Goal: Task Accomplishment & Management: Use online tool/utility

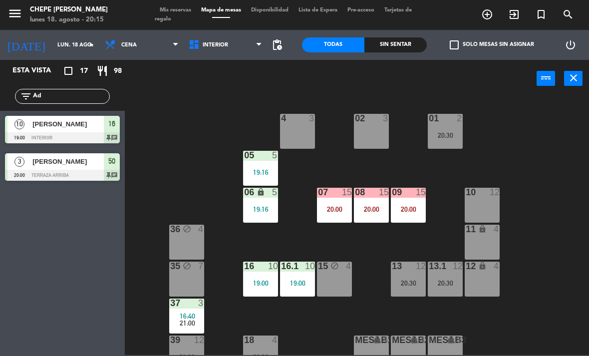
scroll to position [20, 0]
click at [429, 123] on div "01" at bounding box center [429, 118] width 0 height 9
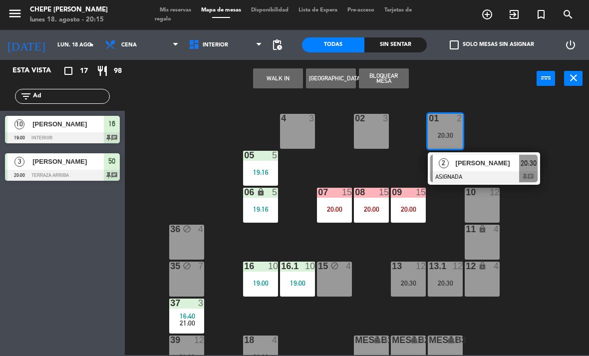
click at [496, 174] on div at bounding box center [483, 176] width 107 height 11
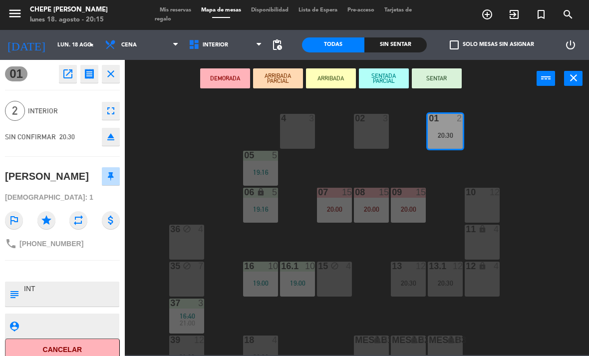
click at [441, 87] on button "SENTAR" at bounding box center [437, 78] width 50 height 20
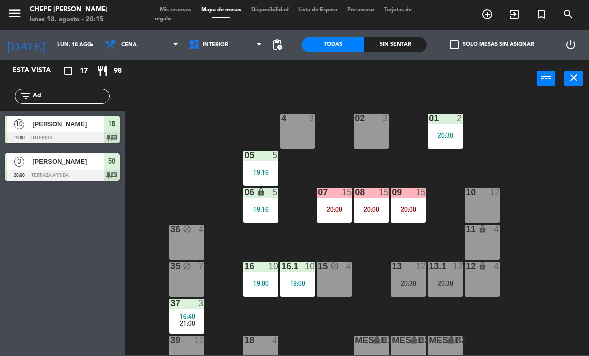
click at [83, 91] on input "Ad" at bounding box center [70, 96] width 77 height 11
click at [81, 102] on input "Ad" at bounding box center [70, 96] width 77 height 11
type input "A"
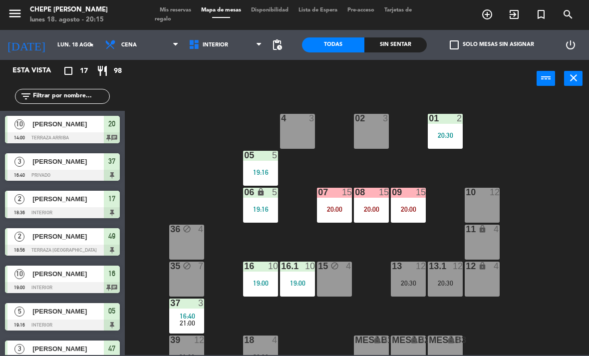
click at [556, 129] on div "02 3 4 3 01 2 20:30 05 5 19:16 06 lock 5 19:16 07 15 20:00 09 15 20:00 10 12 08…" at bounding box center [360, 225] width 458 height 258
click at [394, 39] on div "Sin sentar" at bounding box center [395, 44] width 62 height 15
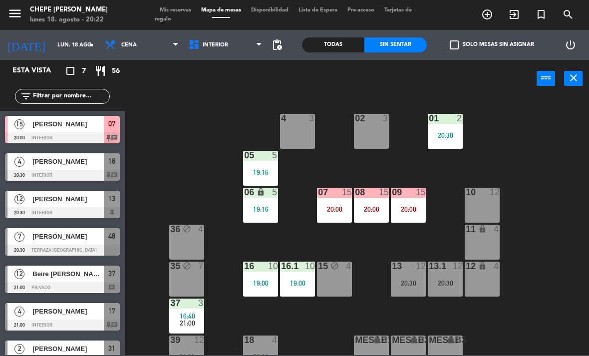
scroll to position [0, 0]
click at [73, 132] on div "[PERSON_NAME]" at bounding box center [67, 124] width 72 height 16
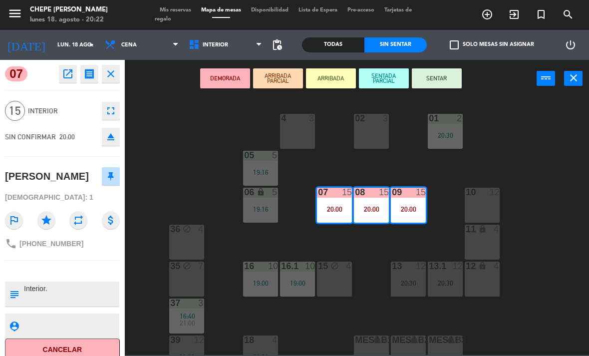
click at [450, 78] on button "SENTAR" at bounding box center [437, 78] width 50 height 20
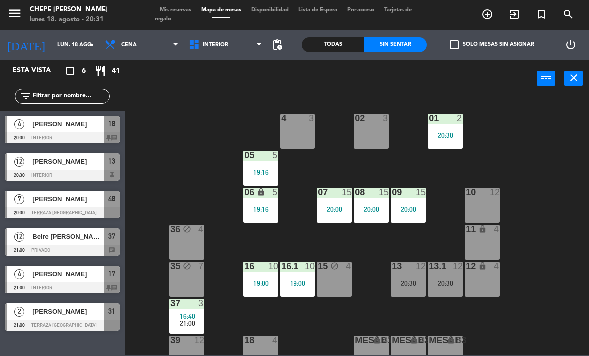
click at [86, 206] on div "[PERSON_NAME]" at bounding box center [67, 199] width 72 height 16
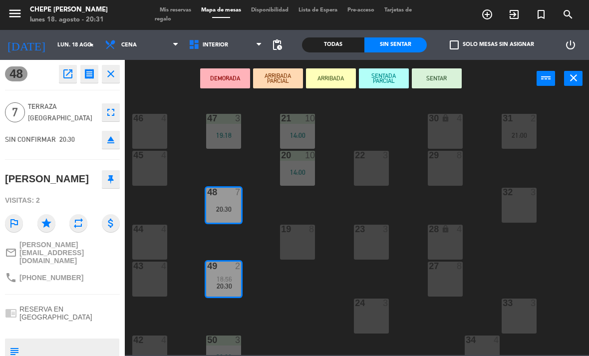
click at [443, 80] on button "SENTAR" at bounding box center [437, 78] width 50 height 20
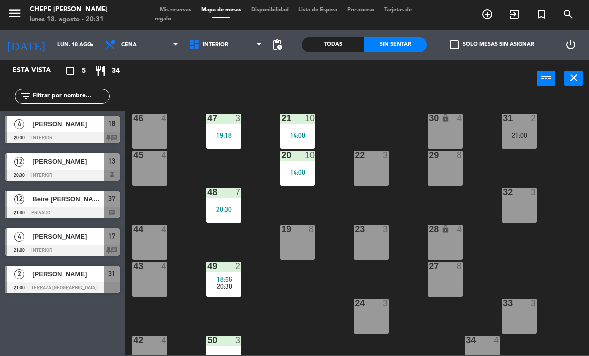
click at [224, 265] on div at bounding box center [224, 265] width 16 height 9
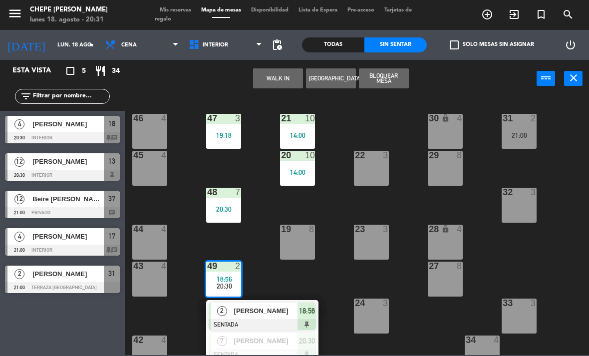
click at [163, 278] on div "43 4" at bounding box center [149, 278] width 35 height 35
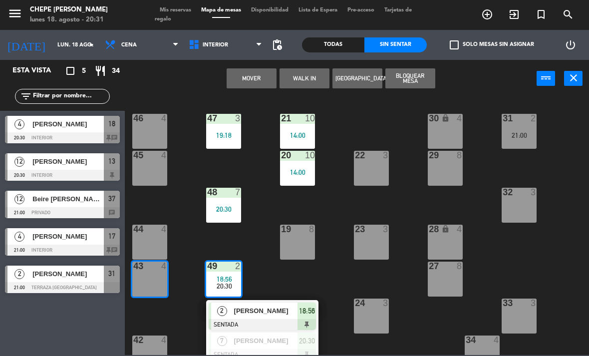
click at [261, 85] on button "Mover" at bounding box center [252, 78] width 50 height 20
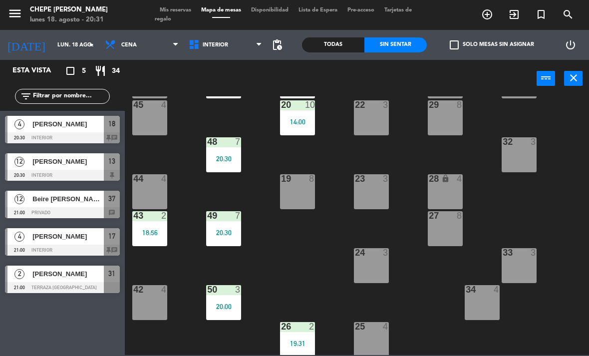
scroll to position [63, 0]
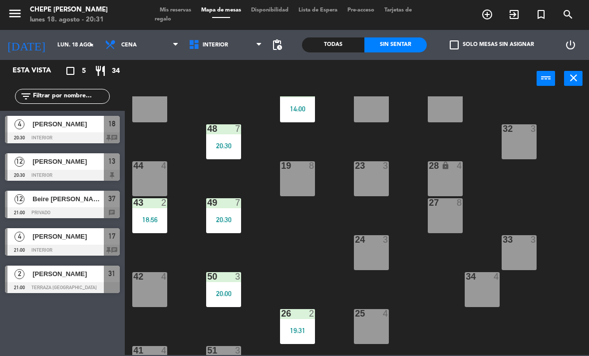
click at [151, 221] on div "18:56" at bounding box center [149, 219] width 35 height 7
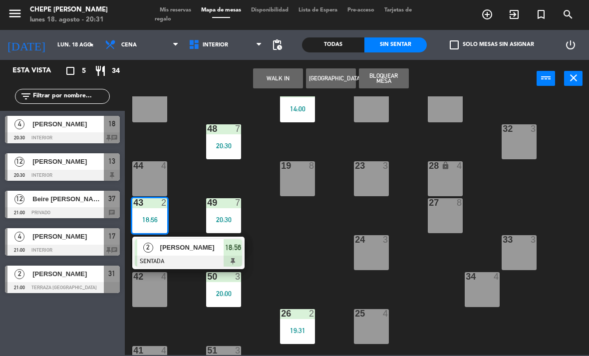
click at [225, 218] on div "20:30" at bounding box center [223, 219] width 35 height 7
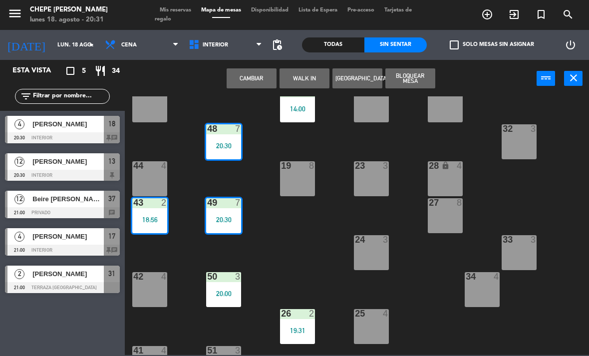
click at [263, 80] on button "Cambiar" at bounding box center [252, 78] width 50 height 20
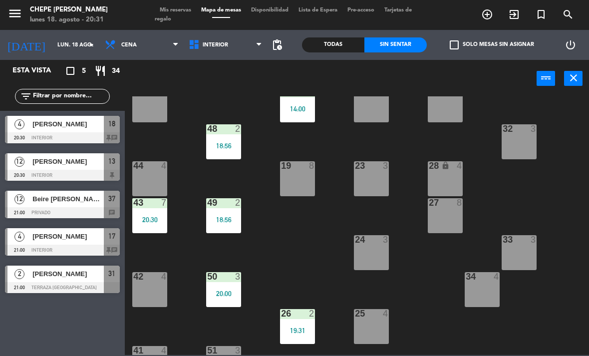
click at [145, 213] on div "43 7 20:30" at bounding box center [149, 215] width 35 height 35
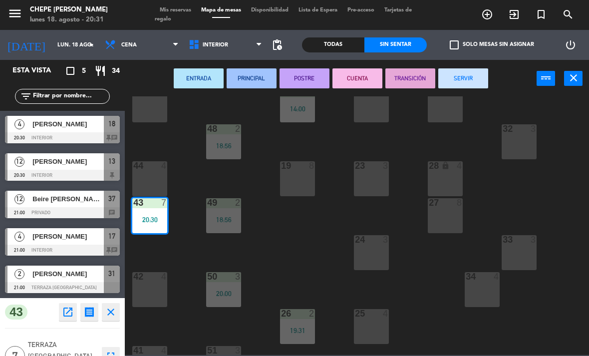
click at [147, 180] on div "44 4" at bounding box center [149, 178] width 35 height 35
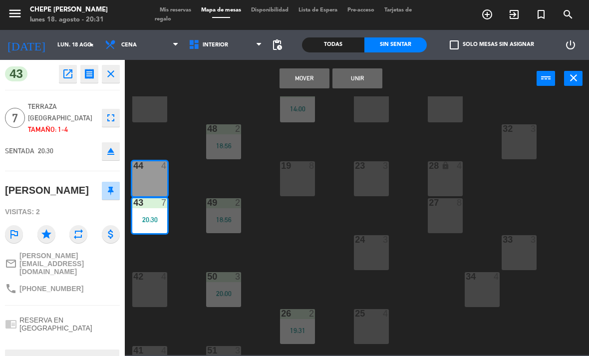
click at [364, 82] on button "Unir" at bounding box center [357, 78] width 50 height 20
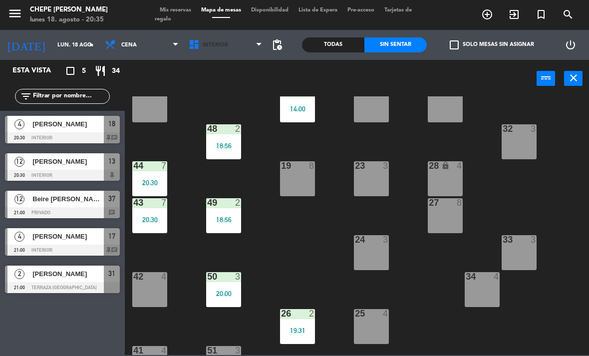
click at [215, 51] on span "Interior" at bounding box center [226, 45] width 84 height 22
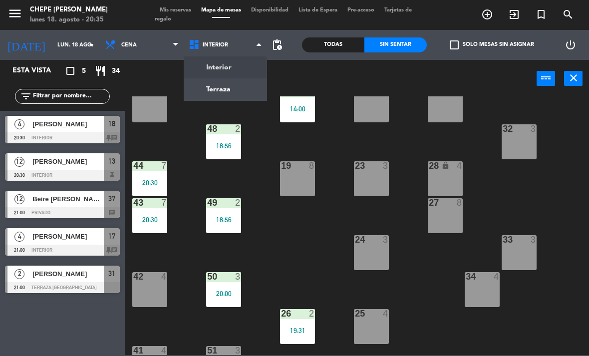
click at [225, 69] on ng-component "menu Chepe [PERSON_NAME] lunes 18. agosto - 20:35 Mis reservas Mapa de mesas Di…" at bounding box center [294, 177] width 589 height 355
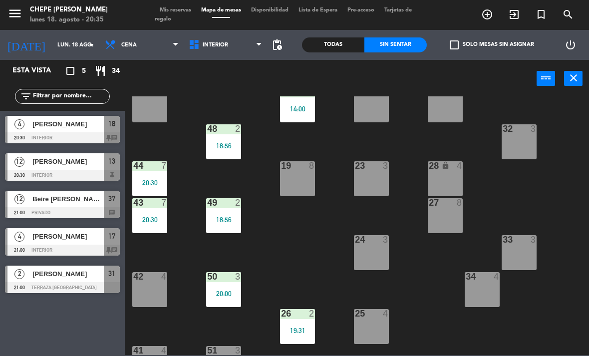
click at [231, 61] on div "power_input close" at bounding box center [331, 79] width 412 height 38
click at [225, 53] on span "Interior" at bounding box center [226, 45] width 84 height 22
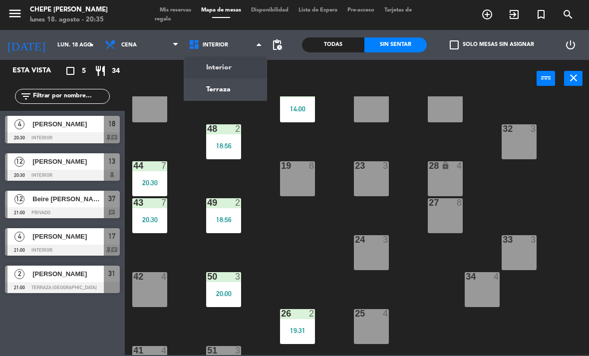
click at [241, 95] on ng-component "menu Chepe [PERSON_NAME] lunes 18. agosto - 20:35 Mis reservas Mapa de mesas Di…" at bounding box center [294, 177] width 589 height 355
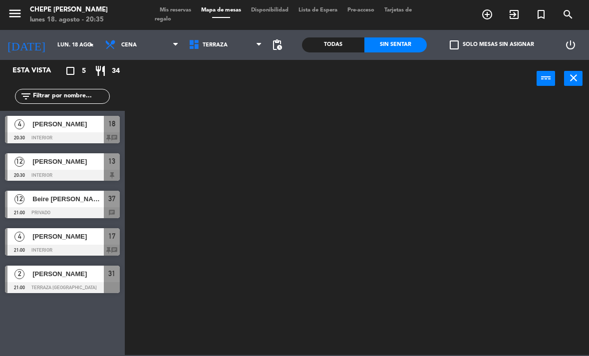
scroll to position [0, 0]
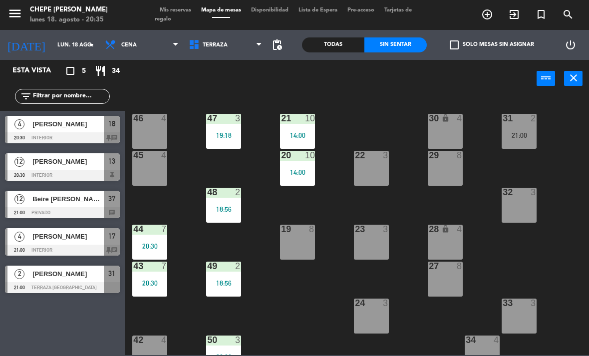
click at [214, 52] on span "Terraza" at bounding box center [226, 45] width 84 height 22
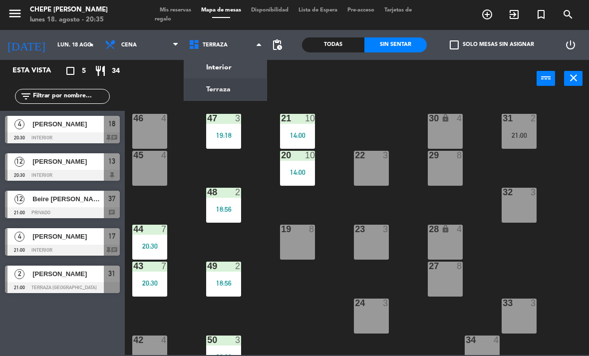
click at [221, 65] on ng-component "menu Chepe [PERSON_NAME] lunes 18. agosto - 20:35 Mis reservas Mapa de mesas Di…" at bounding box center [294, 177] width 589 height 355
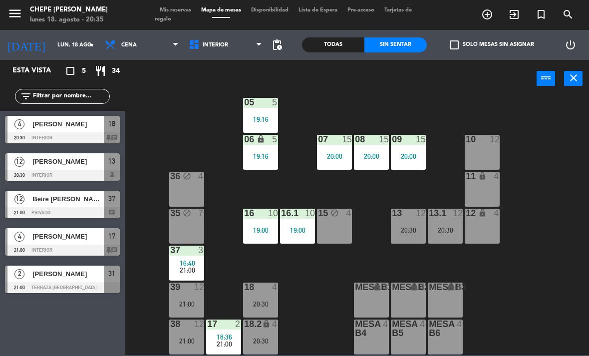
scroll to position [53, 0]
click at [225, 328] on div at bounding box center [224, 323] width 16 height 9
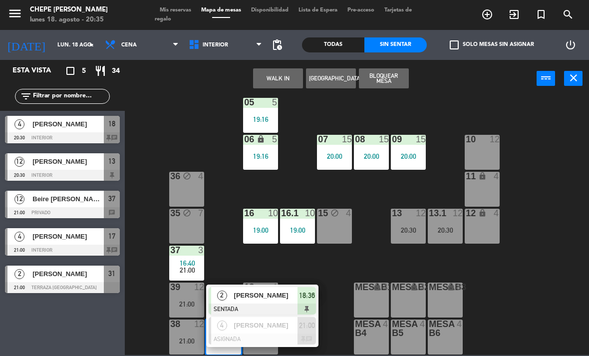
click at [270, 292] on span "[PERSON_NAME]" at bounding box center [266, 295] width 64 height 10
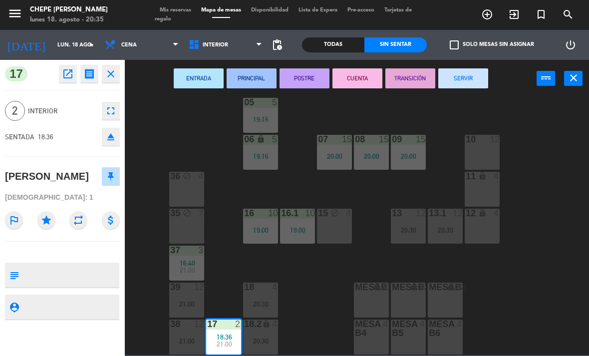
click at [457, 87] on button "SERVIR" at bounding box center [463, 78] width 50 height 20
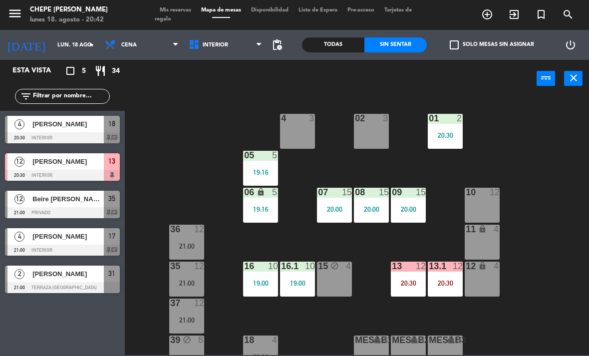
scroll to position [0, 0]
click at [81, 173] on div at bounding box center [62, 175] width 115 height 11
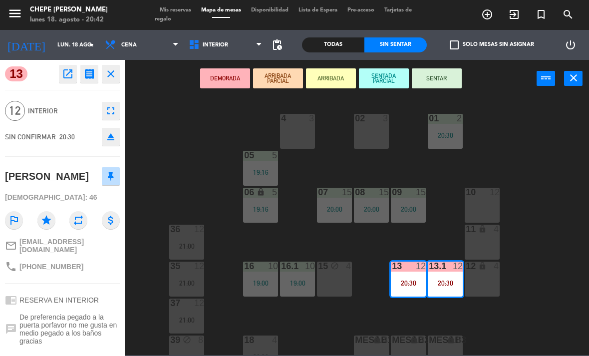
click at [429, 85] on button "SENTAR" at bounding box center [437, 78] width 50 height 20
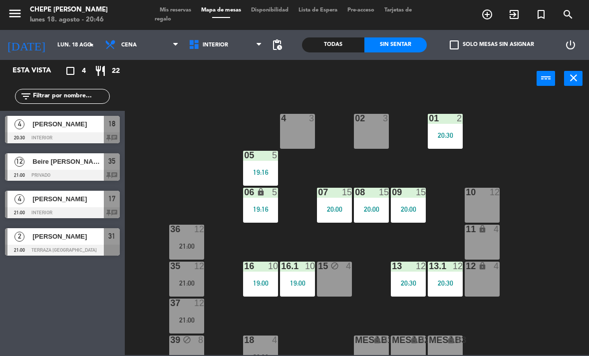
click at [51, 127] on span "[PERSON_NAME]" at bounding box center [67, 124] width 71 height 10
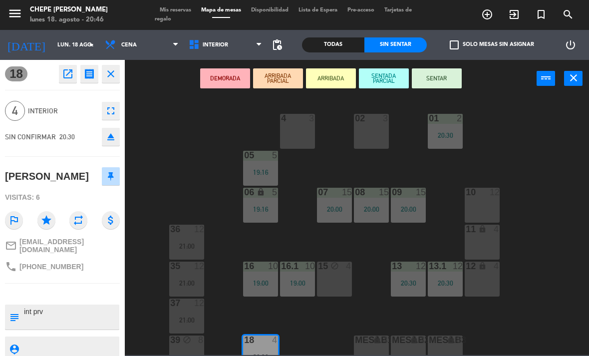
click at [438, 85] on button "SENTAR" at bounding box center [437, 78] width 50 height 20
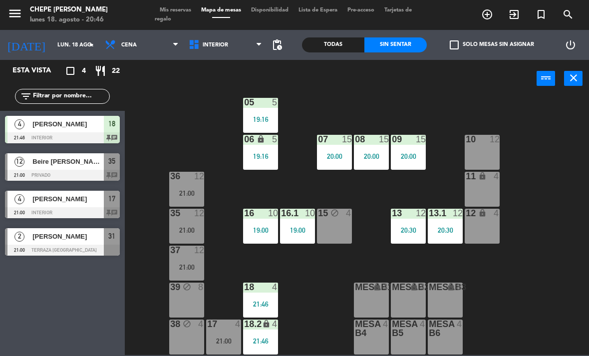
scroll to position [53, 0]
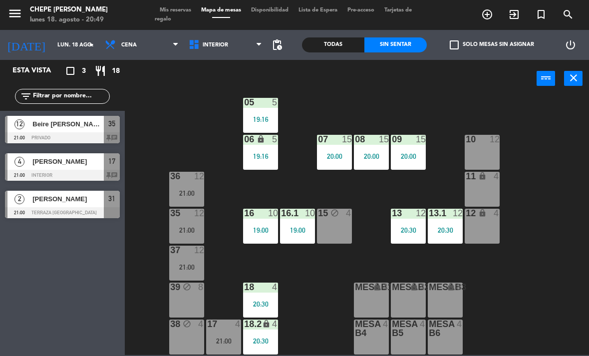
click at [212, 34] on span "Interior" at bounding box center [226, 45] width 84 height 22
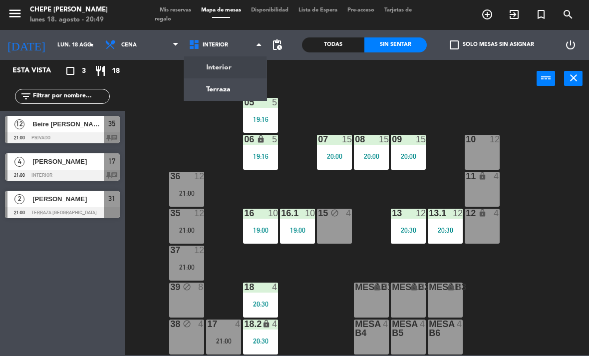
click at [228, 87] on ng-component "menu Chepe [PERSON_NAME] lunes 18. agosto - 20:49 Mis reservas Mapa de mesas Di…" at bounding box center [294, 177] width 589 height 355
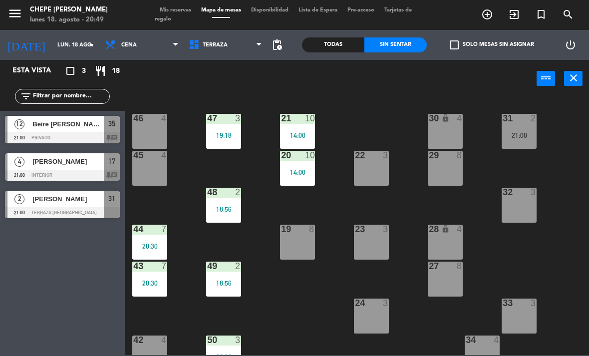
click at [290, 129] on div "21 10 14:00" at bounding box center [297, 131] width 35 height 35
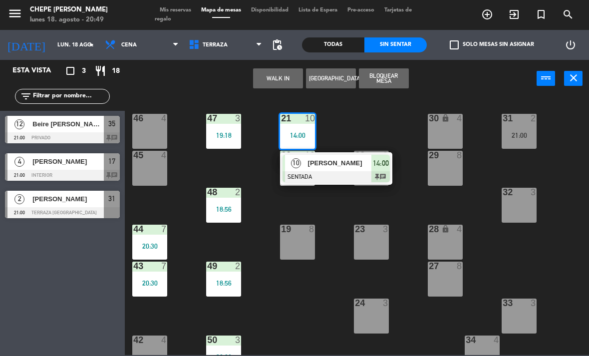
click at [343, 168] on span "[PERSON_NAME]" at bounding box center [340, 163] width 64 height 10
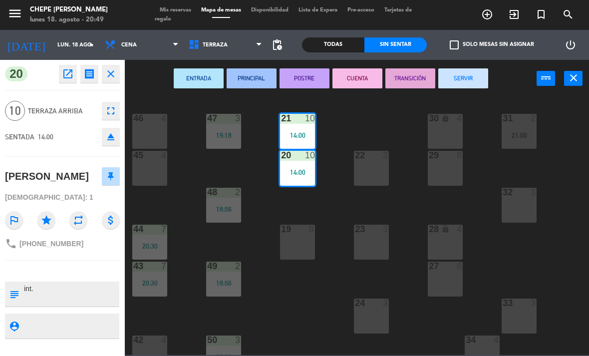
click at [440, 87] on button "SERVIR" at bounding box center [463, 78] width 50 height 20
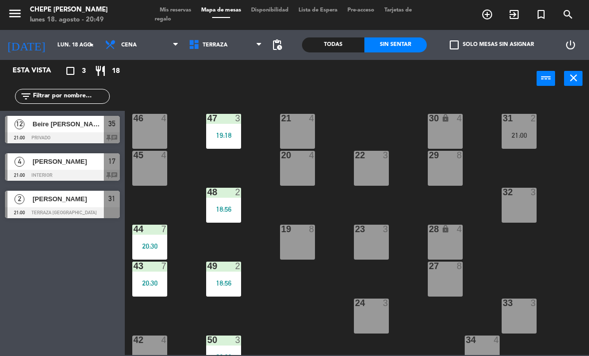
click at [231, 46] on span "Terraza" at bounding box center [226, 45] width 84 height 22
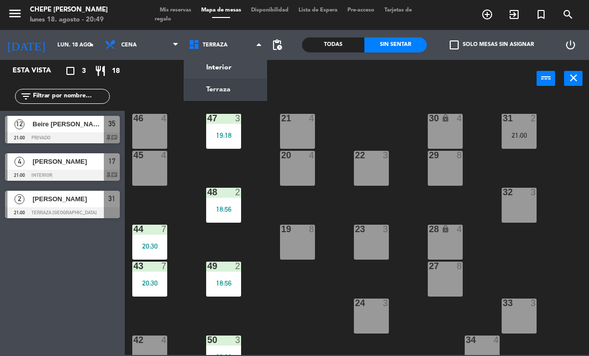
click at [237, 72] on ng-component "menu Chepe [PERSON_NAME] lunes 18. agosto - 20:49 Mis reservas Mapa de mesas Di…" at bounding box center [294, 177] width 589 height 355
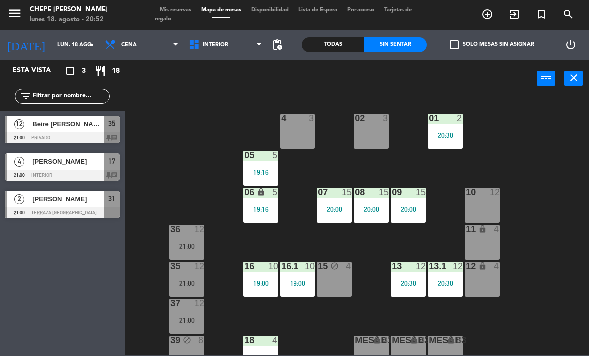
click at [219, 55] on span "Interior" at bounding box center [226, 45] width 84 height 22
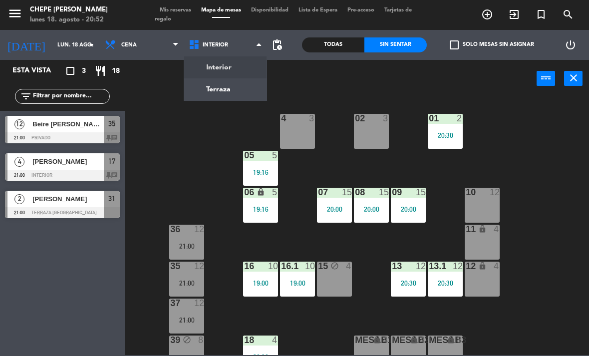
click at [236, 106] on div "02 3 4 3 01 2 20:30 05 5 19:16 06 lock 5 19:16 07 15 20:00 09 15 20:00 10 12 08…" at bounding box center [360, 225] width 458 height 258
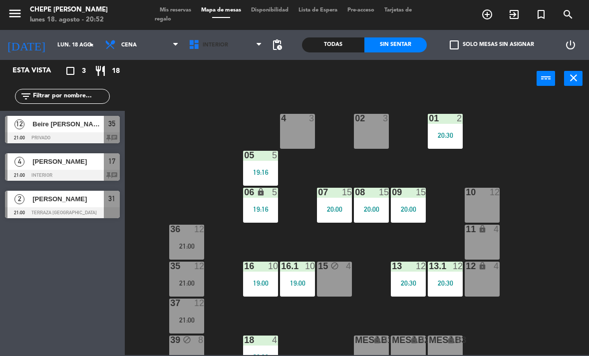
click at [220, 53] on span "Interior" at bounding box center [226, 45] width 84 height 22
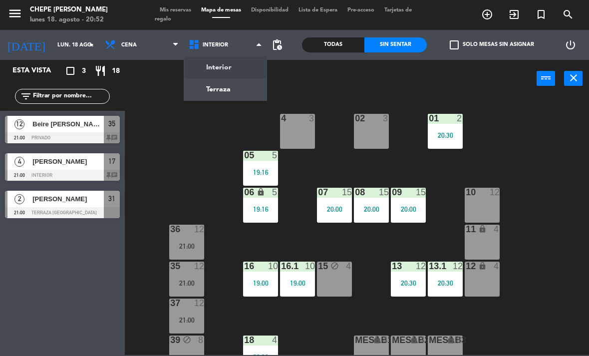
click at [236, 95] on ng-component "menu Chepe [PERSON_NAME] lunes 18. agosto - 20:52 Mis reservas Mapa de mesas Di…" at bounding box center [294, 177] width 589 height 355
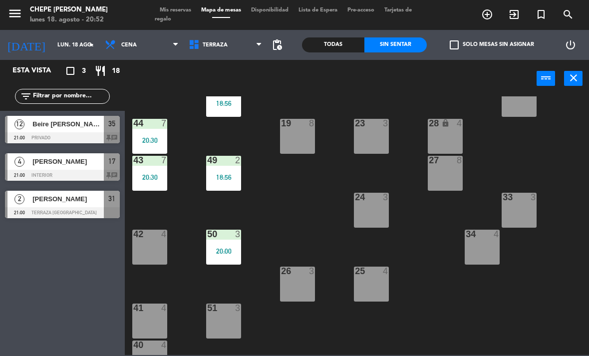
scroll to position [152, 0]
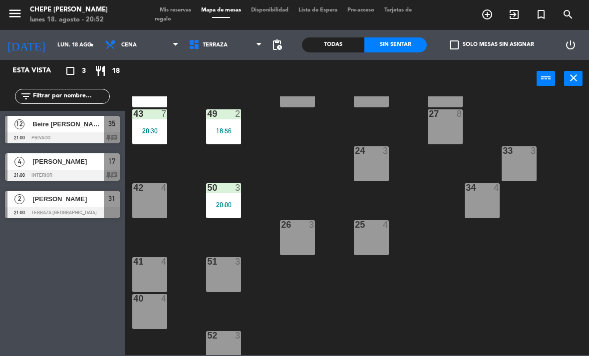
click at [234, 277] on div "51 3" at bounding box center [223, 274] width 35 height 35
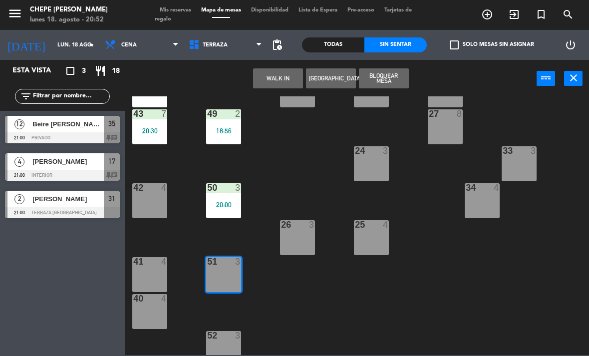
click at [286, 76] on button "WALK IN" at bounding box center [278, 78] width 50 height 20
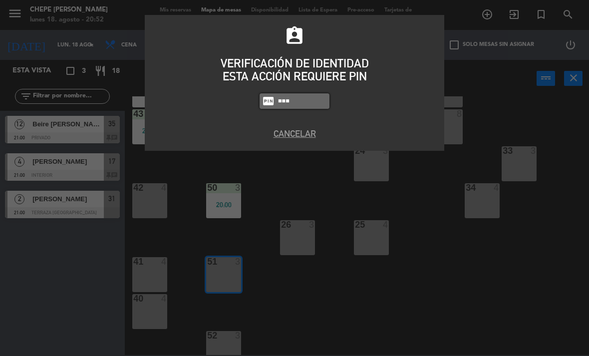
type input "1843"
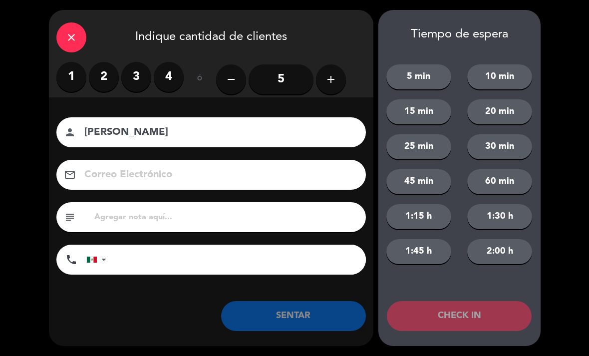
type input "[PERSON_NAME]"
click at [111, 72] on label "2" at bounding box center [104, 77] width 30 height 30
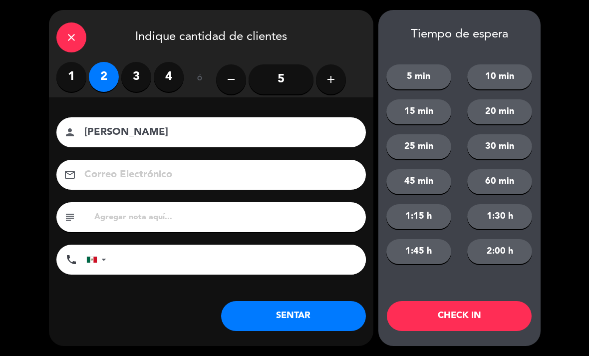
click at [305, 311] on button "SENTAR" at bounding box center [293, 316] width 145 height 30
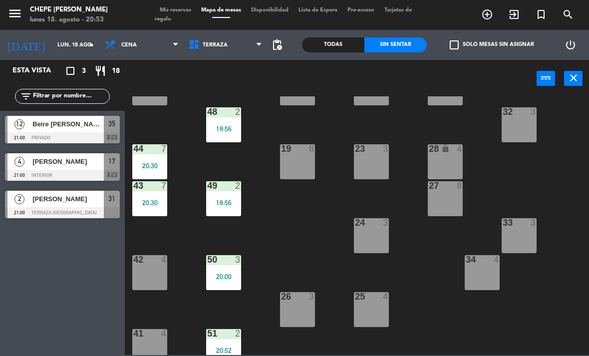
scroll to position [82, 0]
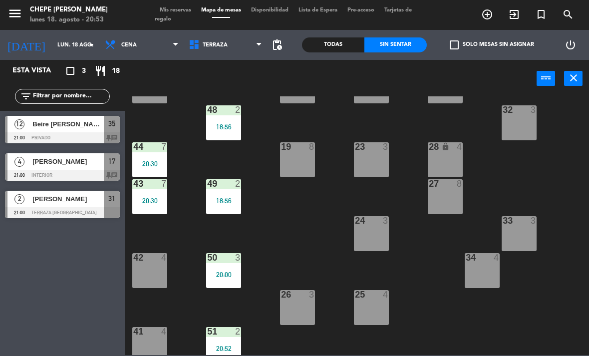
click at [236, 262] on div "3" at bounding box center [238, 257] width 6 height 9
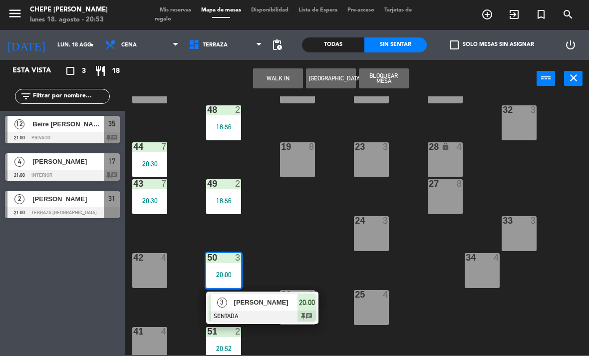
click at [265, 306] on span "[PERSON_NAME]" at bounding box center [266, 302] width 64 height 10
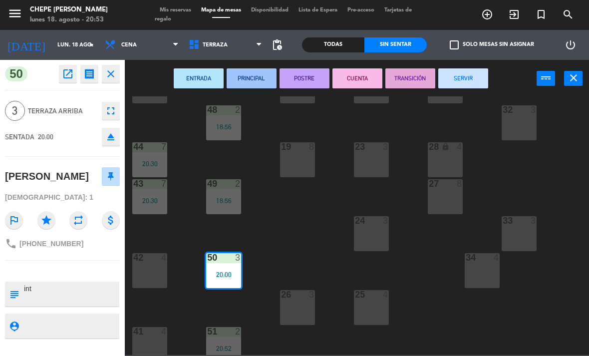
click at [462, 82] on button "SERVIR" at bounding box center [463, 78] width 50 height 20
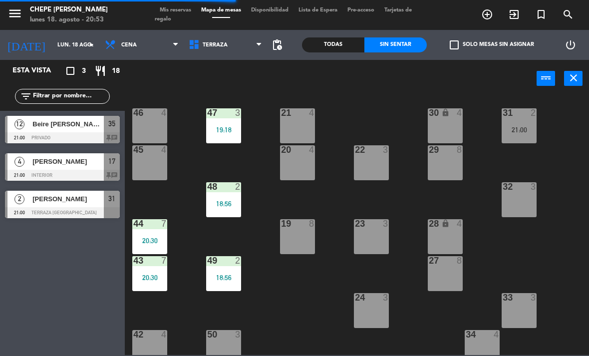
scroll to position [7, 0]
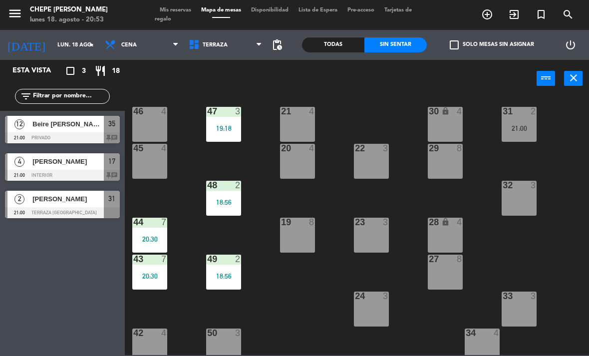
click at [233, 264] on div "49 2" at bounding box center [223, 259] width 35 height 10
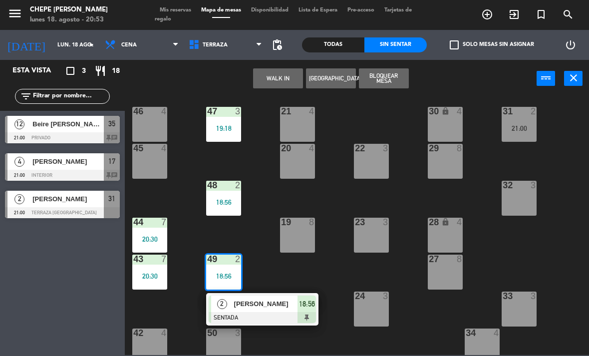
click at [271, 311] on div "[PERSON_NAME]" at bounding box center [265, 303] width 65 height 16
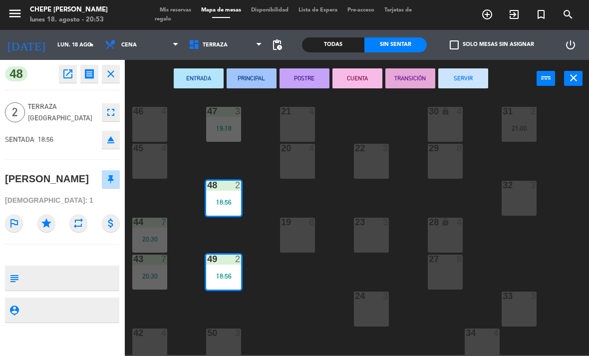
click at [466, 79] on button "SERVIR" at bounding box center [463, 78] width 50 height 20
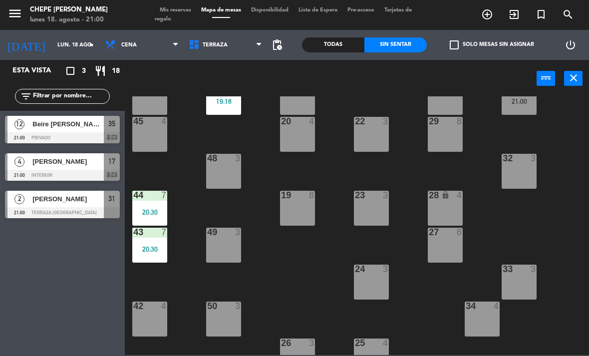
scroll to position [35, 0]
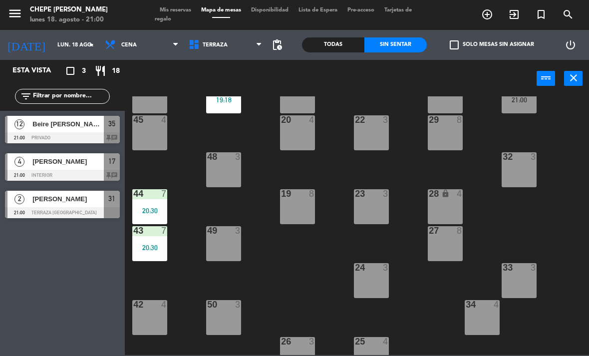
click at [81, 207] on div "[PERSON_NAME]" at bounding box center [67, 199] width 72 height 16
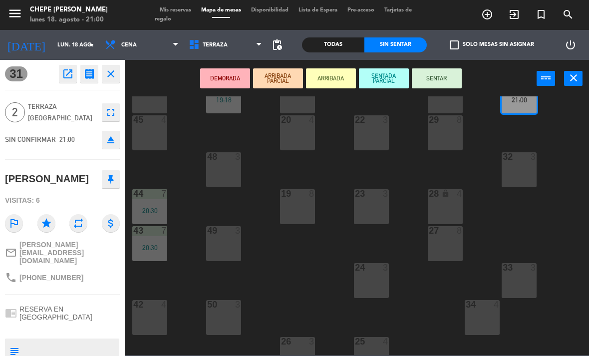
click at [227, 246] on div "49 3" at bounding box center [223, 243] width 35 height 35
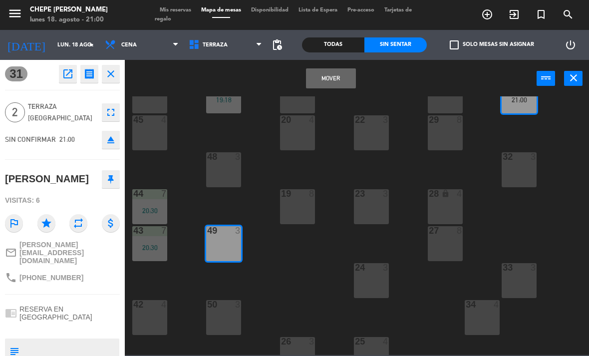
click at [331, 83] on button "Mover" at bounding box center [331, 78] width 50 height 20
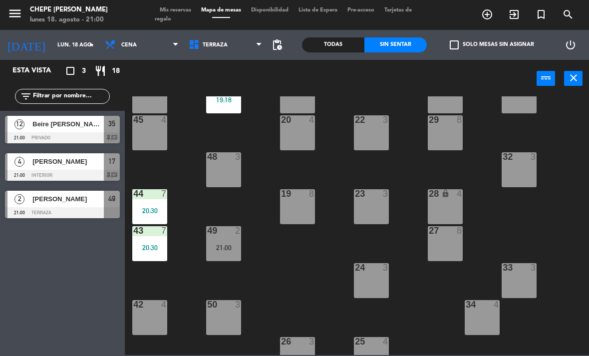
scroll to position [0, 0]
click at [217, 237] on div "49 2 21:00" at bounding box center [223, 243] width 35 height 35
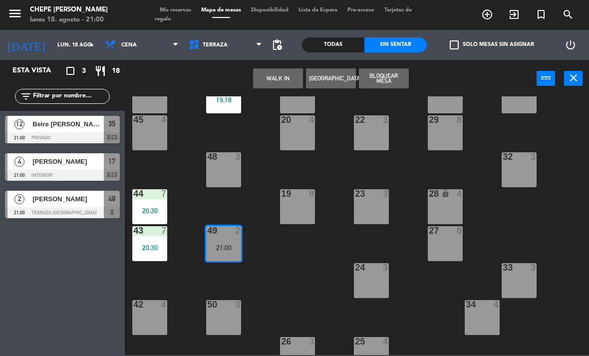
click at [370, 209] on div "23 3" at bounding box center [371, 206] width 35 height 35
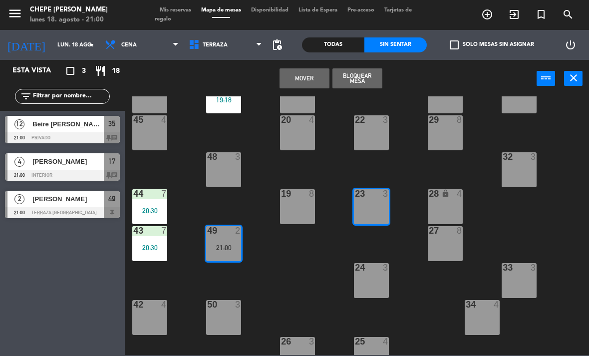
click at [310, 82] on button "Mover" at bounding box center [304, 78] width 50 height 20
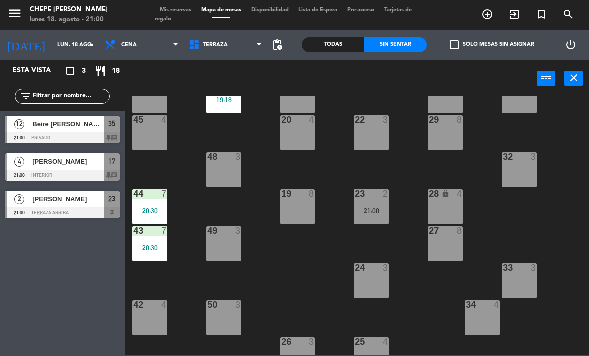
click at [378, 210] on div "21:00" at bounding box center [371, 210] width 35 height 7
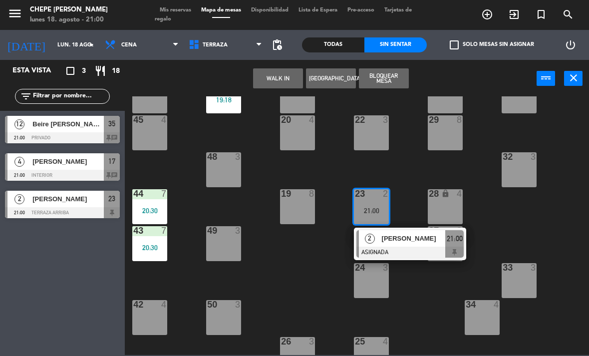
click at [405, 246] on div "[PERSON_NAME]" at bounding box center [413, 238] width 65 height 16
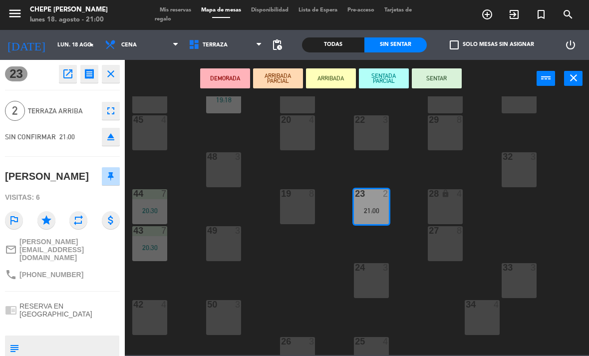
click at [440, 79] on button "SENTAR" at bounding box center [437, 78] width 50 height 20
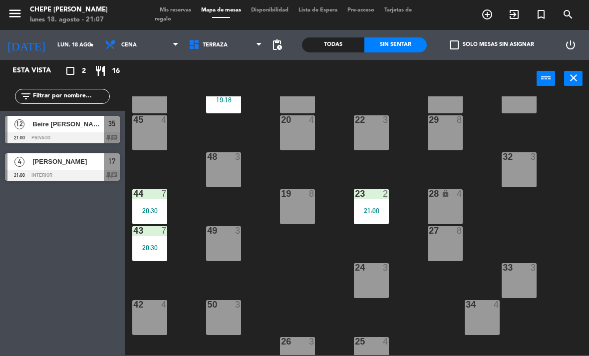
click at [221, 42] on span "Terraza" at bounding box center [215, 45] width 25 height 6
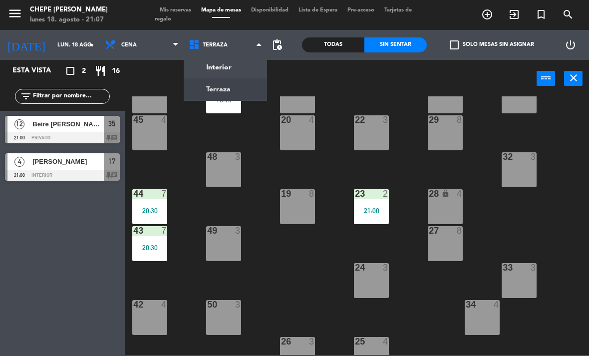
click at [229, 66] on ng-component "menu Chepe [PERSON_NAME] lunes 18. agosto - 21:07 Mis reservas Mapa de mesas Di…" at bounding box center [294, 177] width 589 height 355
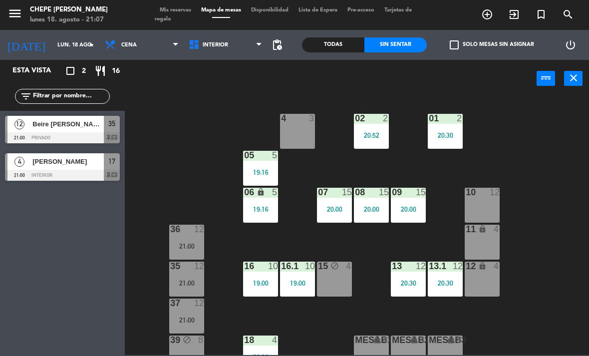
click at [74, 126] on span "Beire [PERSON_NAME]" at bounding box center [67, 124] width 71 height 10
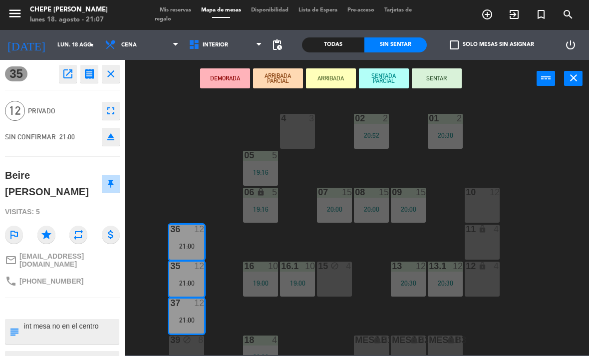
click at [441, 87] on button "SENTAR" at bounding box center [437, 78] width 50 height 20
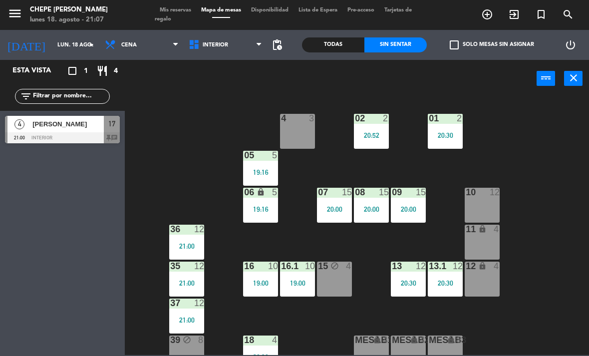
click at [61, 132] on div at bounding box center [62, 137] width 115 height 11
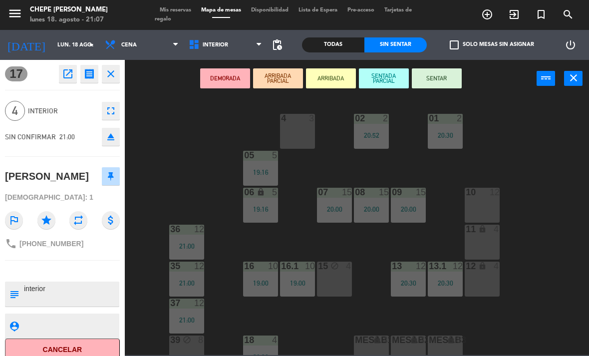
click at [446, 76] on button "SENTAR" at bounding box center [437, 78] width 50 height 20
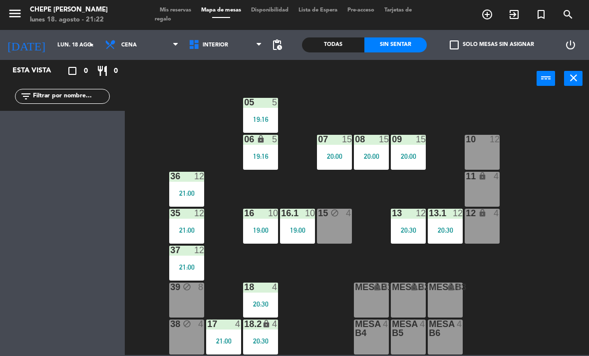
scroll to position [53, 0]
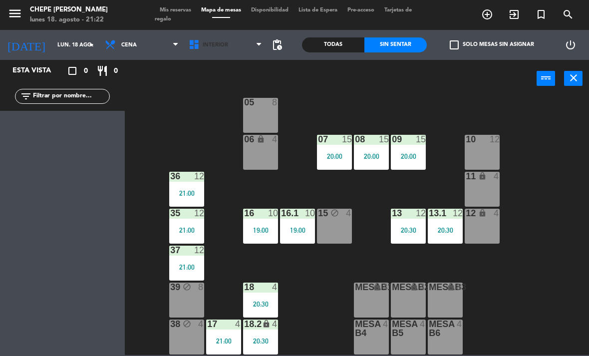
click at [224, 51] on span "Interior" at bounding box center [226, 45] width 84 height 22
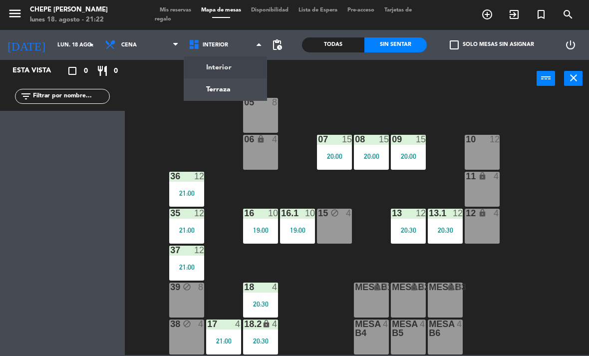
click at [239, 94] on ng-component "menu Chepe [PERSON_NAME] lunes 18. agosto - 21:22 Mis reservas Mapa de mesas Di…" at bounding box center [294, 177] width 589 height 355
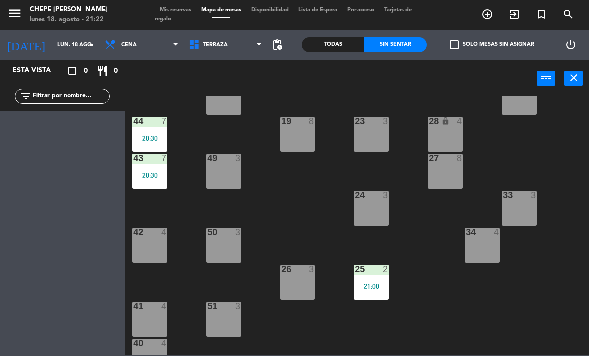
scroll to position [154, 0]
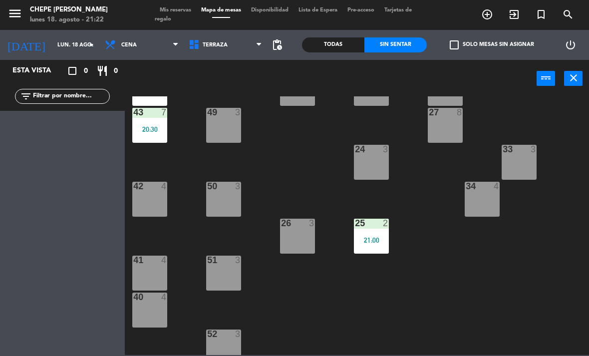
click at [227, 210] on div "50 3" at bounding box center [223, 199] width 35 height 35
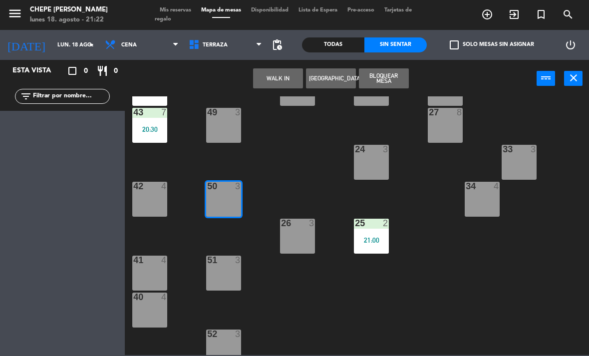
click at [267, 81] on button "WALK IN" at bounding box center [278, 78] width 50 height 20
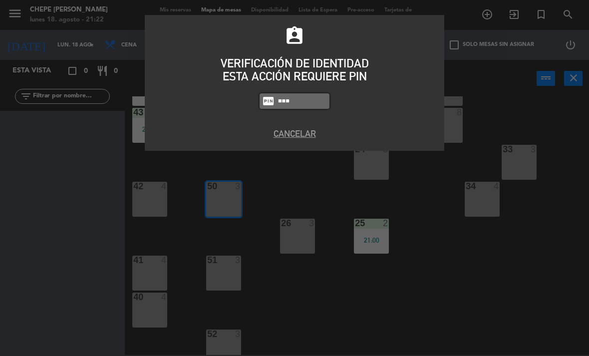
type input "1843"
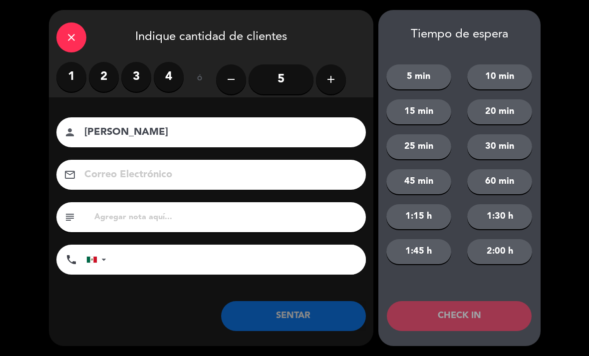
type input "[PERSON_NAME]"
click at [96, 77] on label "2" at bounding box center [104, 77] width 30 height 30
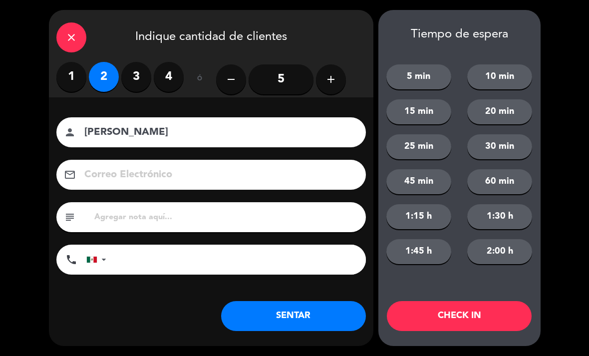
click at [304, 319] on button "SENTAR" at bounding box center [293, 316] width 145 height 30
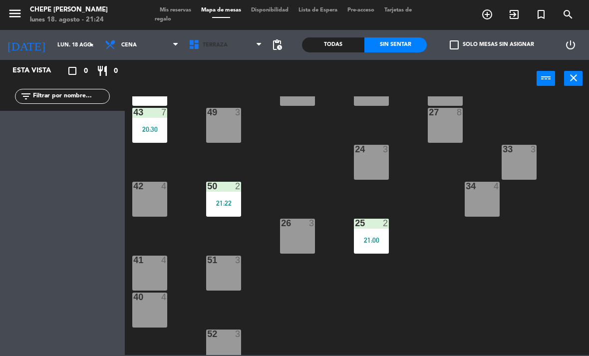
click at [220, 50] on span "Terraza" at bounding box center [226, 45] width 84 height 22
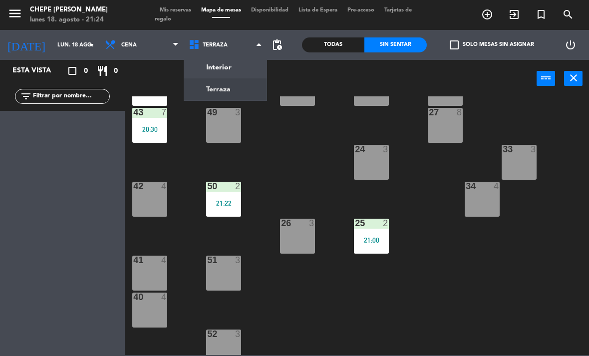
click at [233, 69] on ng-component "menu Chepe [PERSON_NAME] lunes 18. agosto - 21:24 Mis reservas Mapa de mesas Di…" at bounding box center [294, 177] width 589 height 355
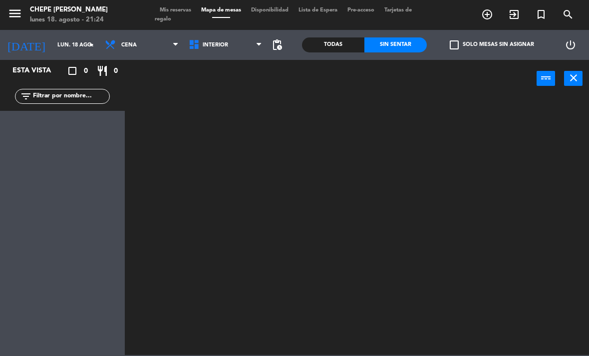
scroll to position [0, 0]
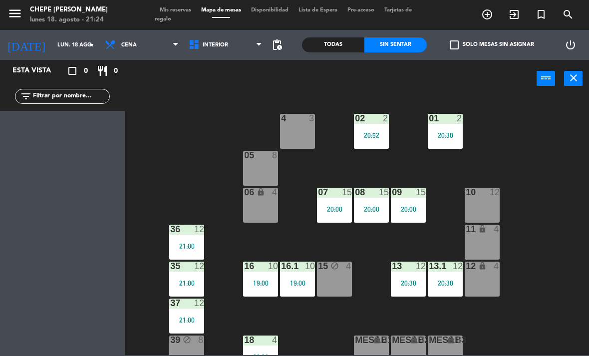
click at [183, 239] on div "36 12 21:00" at bounding box center [186, 242] width 35 height 35
click at [551, 287] on div "02 2 20:52 4 3 01 2 20:30 05 8 06 lock 4 07 15 20:00 09 15 20:00 10 12 08 15 20…" at bounding box center [360, 225] width 458 height 258
click at [228, 43] on span "Interior" at bounding box center [226, 45] width 84 height 22
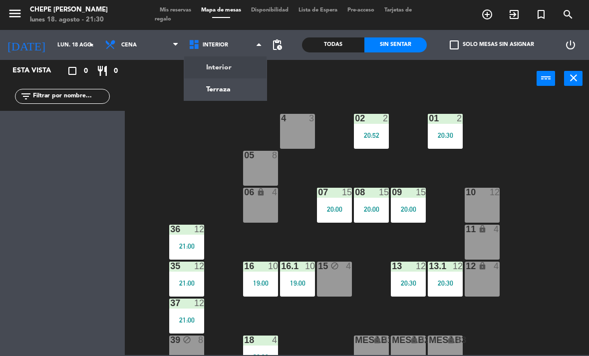
click at [238, 81] on ng-component "menu Chepe [PERSON_NAME] lunes 18. agosto - 21:30 Mis reservas Mapa de mesas Di…" at bounding box center [294, 177] width 589 height 355
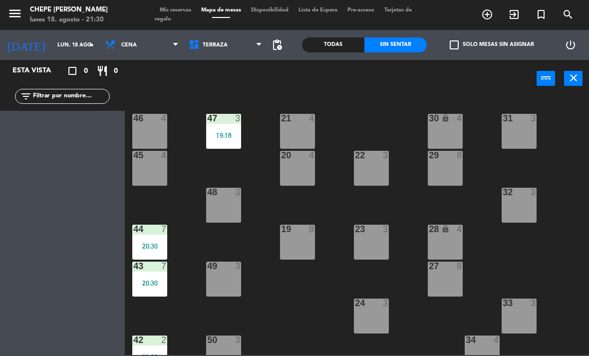
click at [374, 235] on div "23 3" at bounding box center [371, 230] width 35 height 10
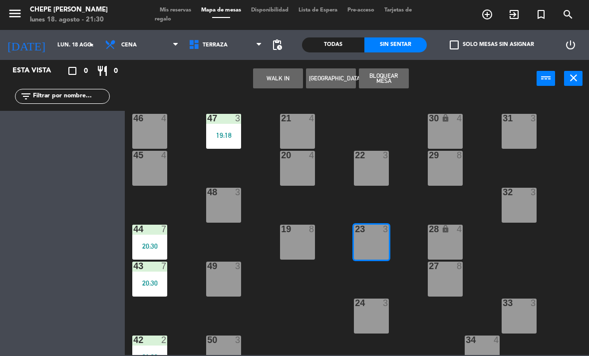
click at [282, 80] on button "WALK IN" at bounding box center [278, 78] width 50 height 20
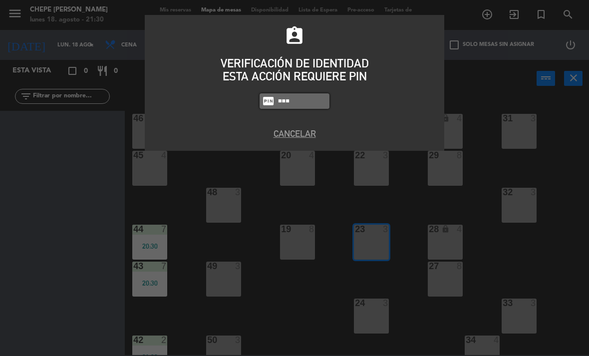
type input "1843"
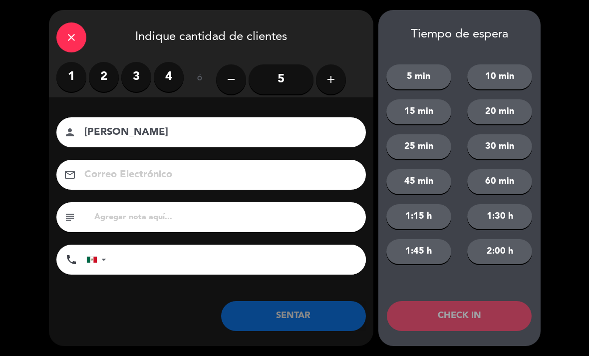
type input "[PERSON_NAME]"
click at [104, 85] on label "2" at bounding box center [104, 77] width 30 height 30
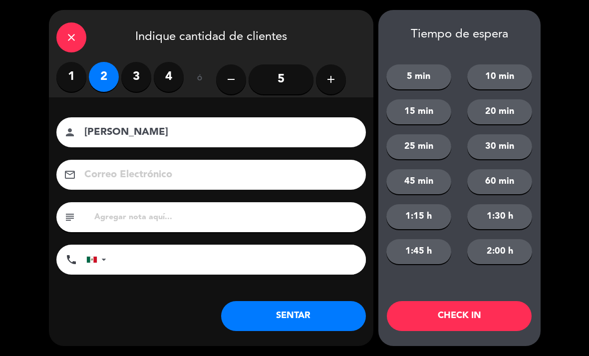
click at [326, 318] on button "SENTAR" at bounding box center [293, 316] width 145 height 30
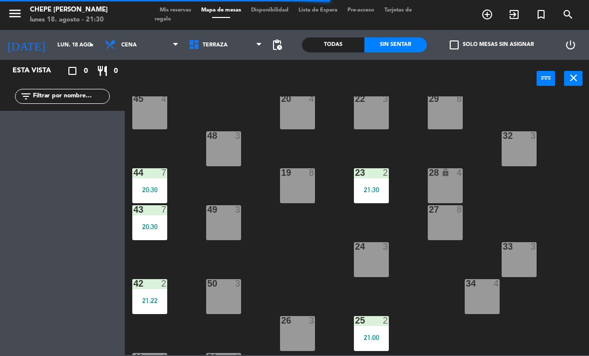
scroll to position [57, 0]
click at [374, 269] on div "24 3" at bounding box center [371, 259] width 35 height 35
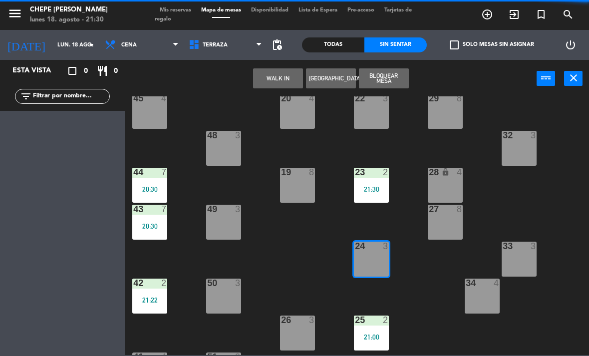
click at [382, 77] on button "Bloquear Mesa" at bounding box center [384, 78] width 50 height 20
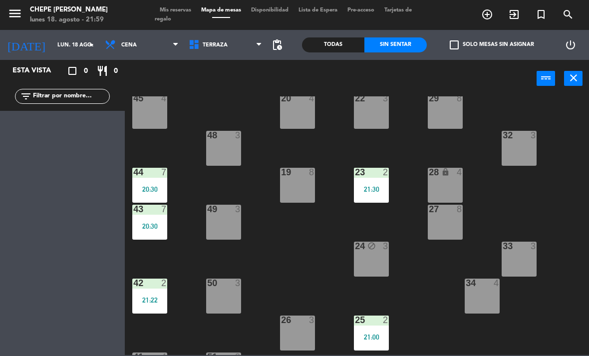
click at [215, 54] on span "Terraza" at bounding box center [226, 45] width 84 height 22
click at [227, 64] on ng-component "menu Chepe [PERSON_NAME] lunes 18. agosto - 21:59 Mis reservas Mapa de mesas Di…" at bounding box center [294, 177] width 589 height 355
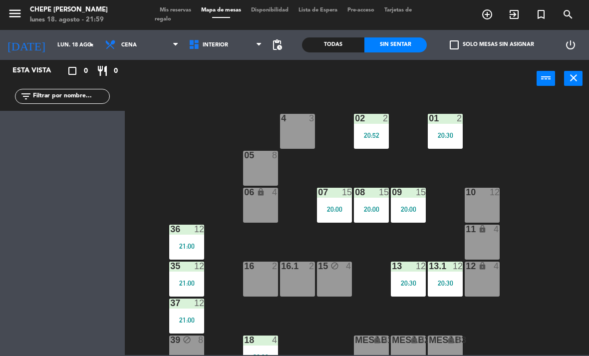
click at [431, 129] on div "01 2 20:30" at bounding box center [445, 131] width 35 height 35
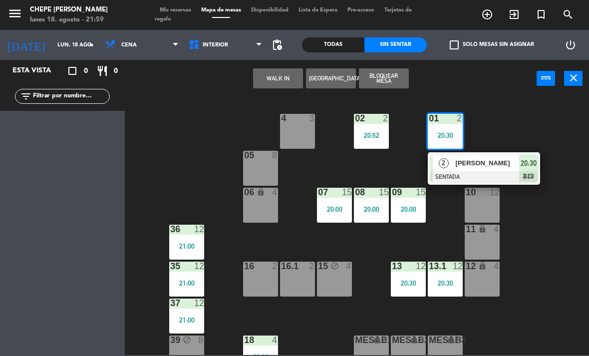
click at [490, 161] on span "[PERSON_NAME]" at bounding box center [488, 163] width 64 height 10
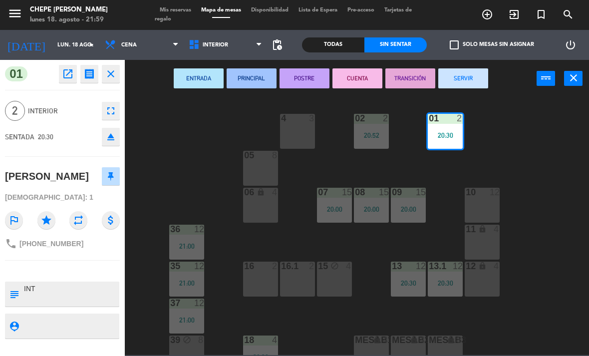
click at [469, 81] on button "SERVIR" at bounding box center [463, 78] width 50 height 20
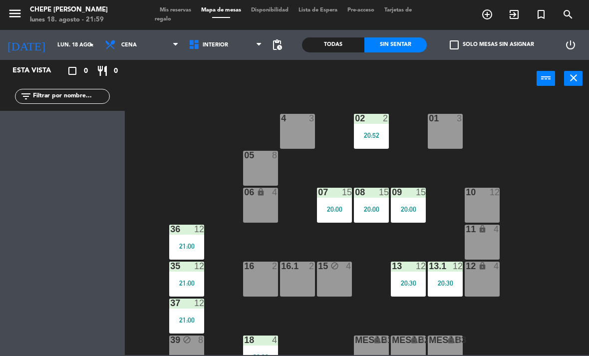
click at [384, 195] on div "15" at bounding box center [384, 192] width 10 height 9
